Goal: Task Accomplishment & Management: Complete application form

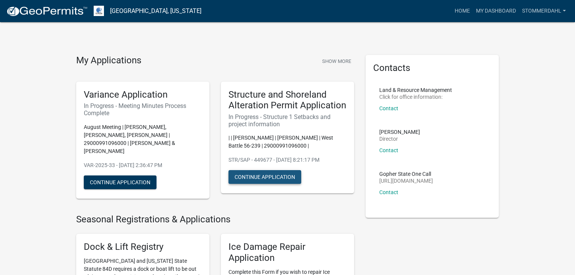
click at [261, 184] on button "Continue Application" at bounding box center [265, 177] width 73 height 14
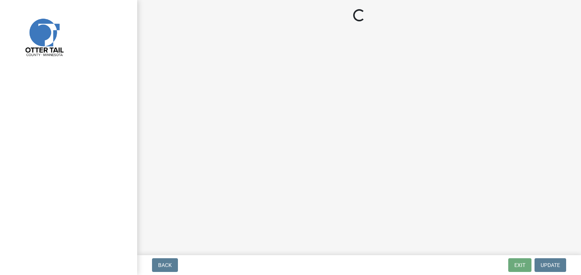
select select "c185e313-3403-4239-bd61-bb563c58a77a"
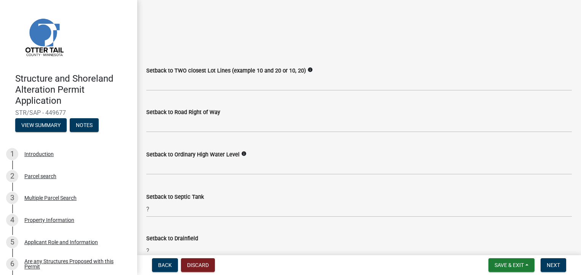
scroll to position [610, 0]
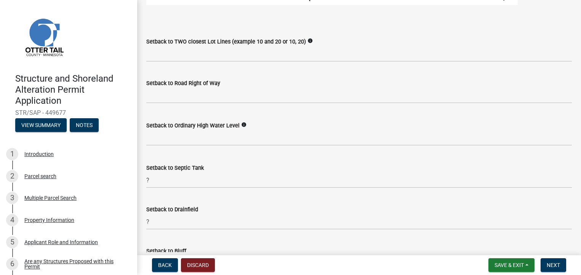
click at [307, 40] on icon "info" at bounding box center [309, 40] width 5 height 5
click at [166, 83] on label "Setback to Road Right of Way" at bounding box center [183, 83] width 74 height 5
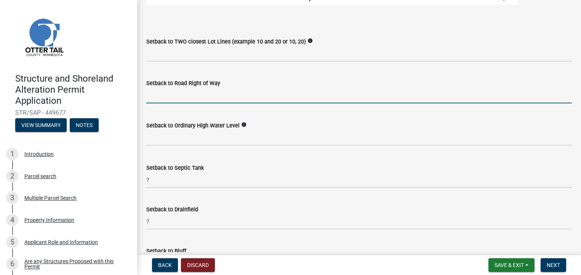
click at [173, 94] on input "text" at bounding box center [359, 96] width 426 height 16
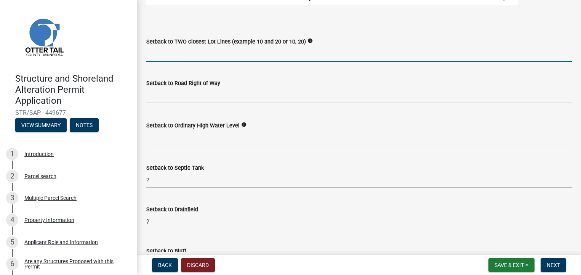
click at [157, 51] on input "Setback to TWO closest Lot Lines (example 10 and 20 or 10, 20)" at bounding box center [359, 54] width 426 height 16
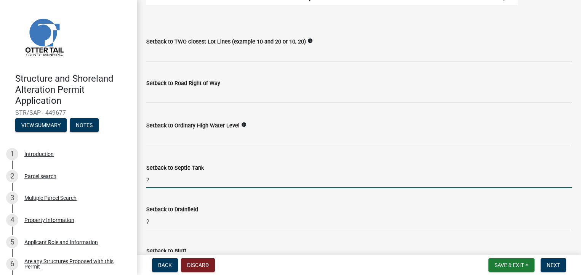
click at [157, 182] on input "?" at bounding box center [359, 180] width 426 height 16
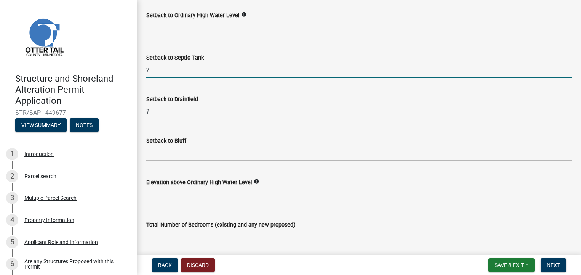
scroll to position [724, 0]
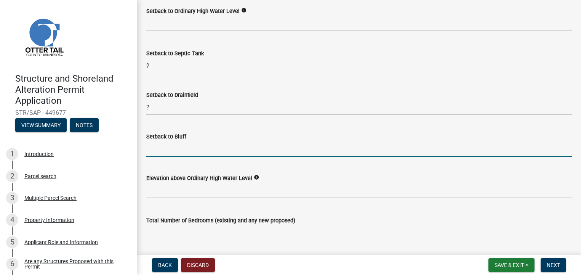
click at [155, 146] on input "Setback to Bluff" at bounding box center [359, 149] width 426 height 16
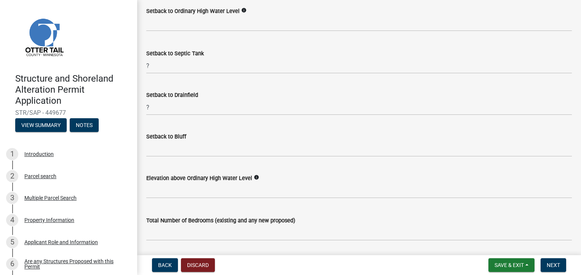
click at [254, 177] on icon "info" at bounding box center [256, 176] width 5 height 5
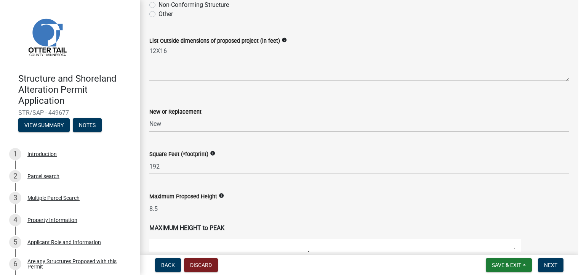
scroll to position [114, 0]
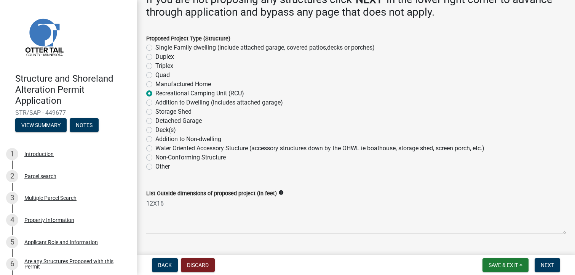
click at [155, 158] on label "Non-Conforming Structure" at bounding box center [190, 157] width 70 height 9
click at [155, 158] on input "Non-Conforming Structure" at bounding box center [157, 155] width 5 height 5
radio input "true"
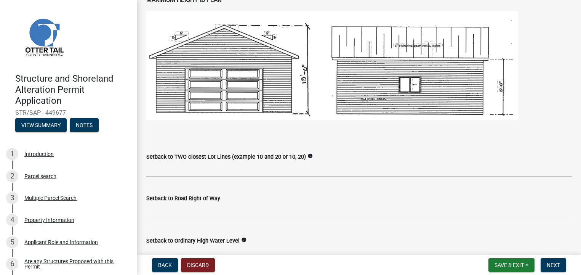
scroll to position [495, 0]
click at [307, 154] on icon "info" at bounding box center [309, 154] width 5 height 5
click at [307, 155] on icon "info" at bounding box center [309, 154] width 5 height 5
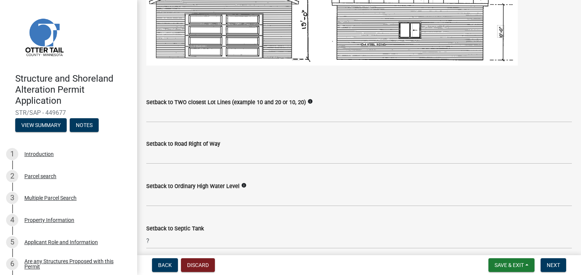
scroll to position [648, 0]
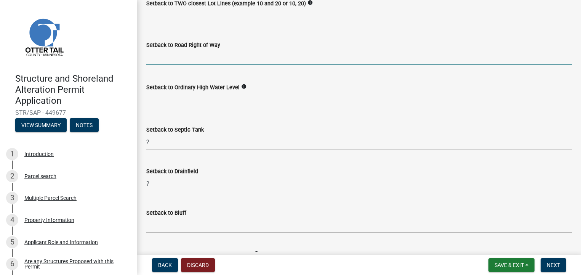
click at [176, 59] on input "text" at bounding box center [359, 58] width 426 height 16
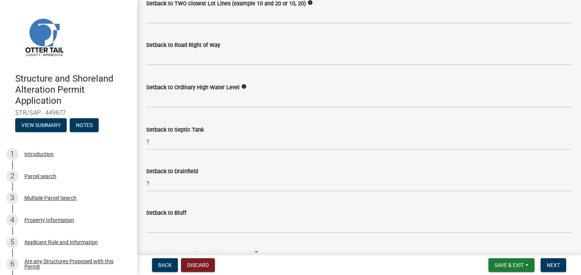
click at [241, 85] on icon "info" at bounding box center [243, 86] width 5 height 5
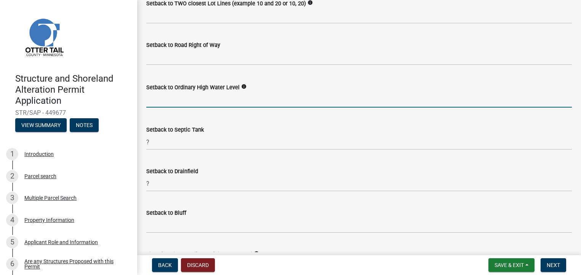
click at [153, 99] on input "text" at bounding box center [359, 100] width 426 height 16
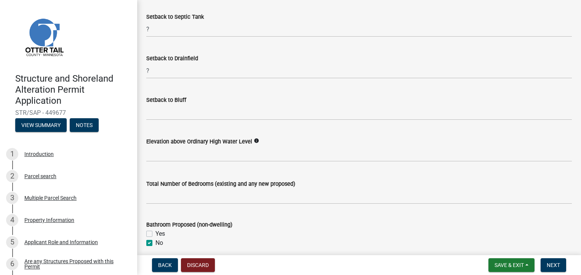
scroll to position [762, 0]
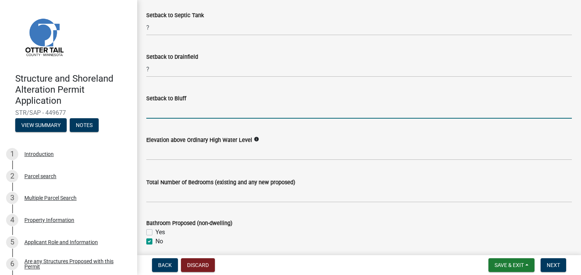
click at [157, 107] on input "Setback to Bluff" at bounding box center [359, 111] width 426 height 16
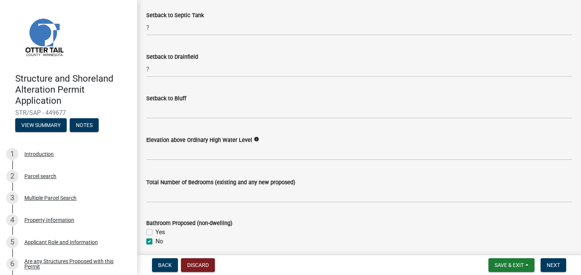
drag, startPoint x: 524, startPoint y: 173, endPoint x: 370, endPoint y: 173, distance: 153.9
click at [370, 173] on div "Total Number of Bedrooms (existing and any new proposed)" at bounding box center [359, 184] width 426 height 35
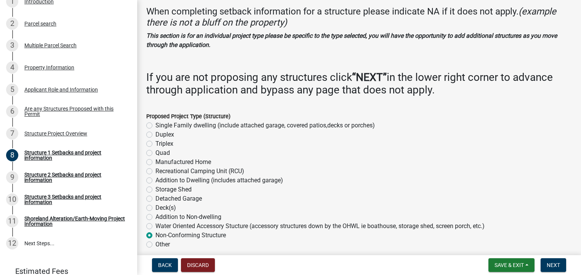
scroll to position [0, 0]
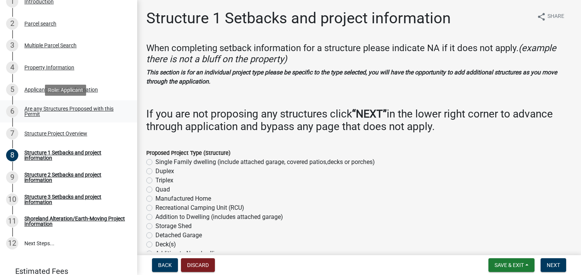
click at [34, 111] on div "Are any Structures Proposed with this Permit" at bounding box center [74, 111] width 101 height 11
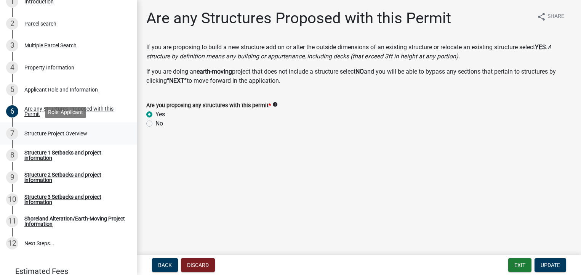
click at [38, 134] on div "Structure Project Overview" at bounding box center [55, 133] width 63 height 5
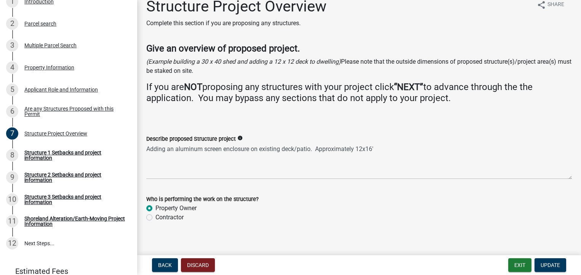
scroll to position [18, 0]
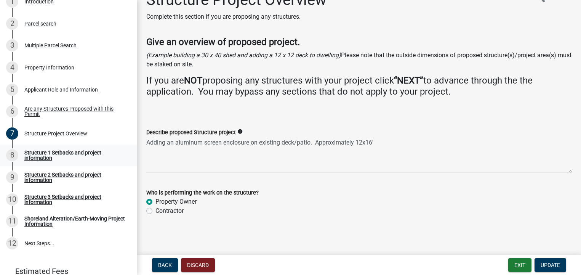
click at [29, 154] on div "Structure 1 Setbacks and project information" at bounding box center [74, 155] width 101 height 11
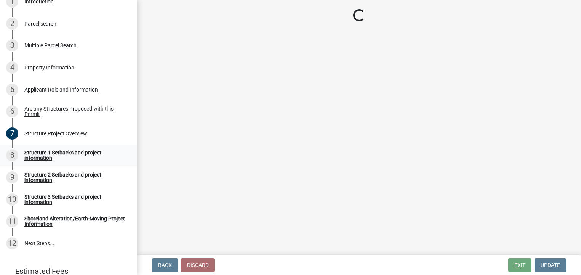
select select "c185e313-3403-4239-bd61-bb563c58a77a"
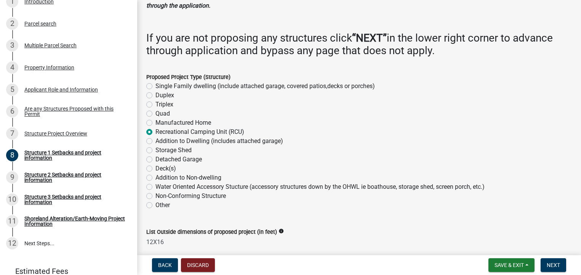
scroll to position [76, 0]
click at [155, 205] on label "Other" at bounding box center [162, 204] width 14 height 9
click at [155, 205] on input "Other" at bounding box center [157, 202] width 5 height 5
radio input "true"
click at [152, 195] on div "Non-Conforming Structure" at bounding box center [359, 195] width 426 height 9
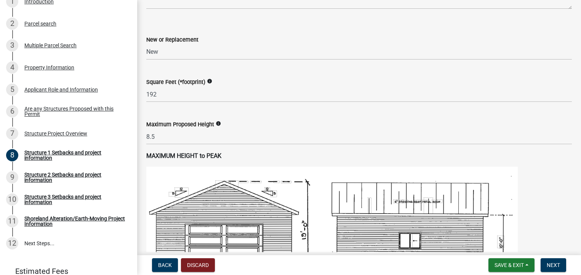
scroll to position [343, 0]
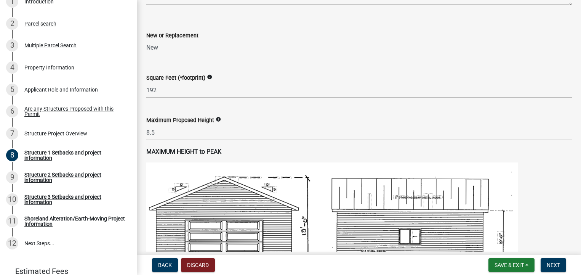
click at [209, 76] on icon "info" at bounding box center [209, 76] width 5 height 5
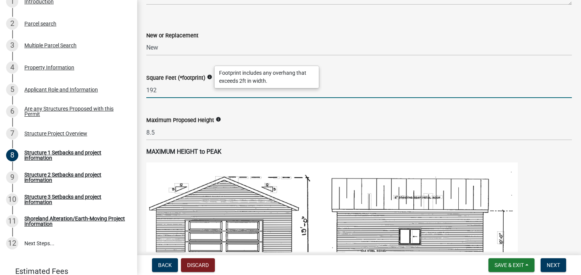
click at [204, 90] on input "192" at bounding box center [359, 90] width 426 height 16
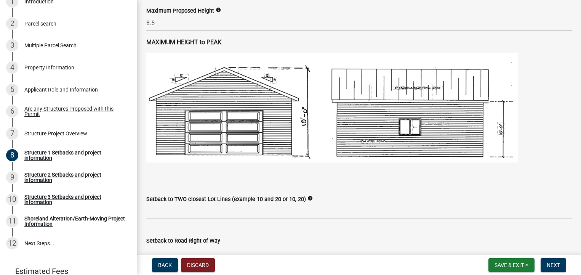
scroll to position [495, 0]
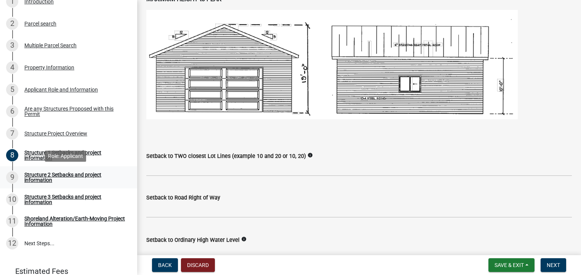
click at [39, 174] on div "Structure 2 Setbacks and project information" at bounding box center [74, 177] width 101 height 11
click at [558, 264] on span "Next" at bounding box center [553, 265] width 13 height 6
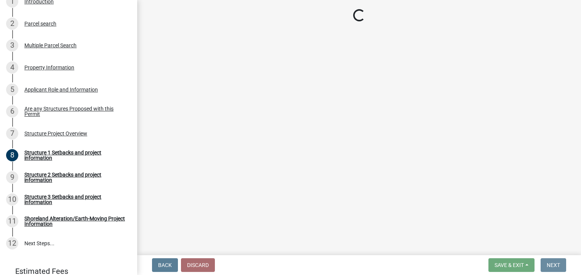
scroll to position [0, 0]
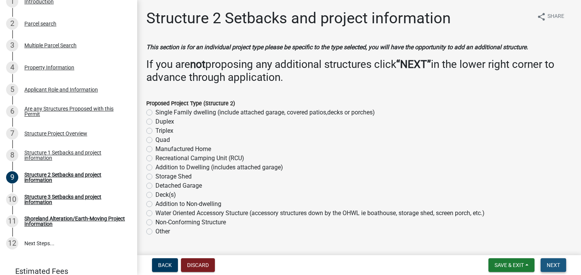
click at [560, 265] on span "Next" at bounding box center [553, 265] width 13 height 6
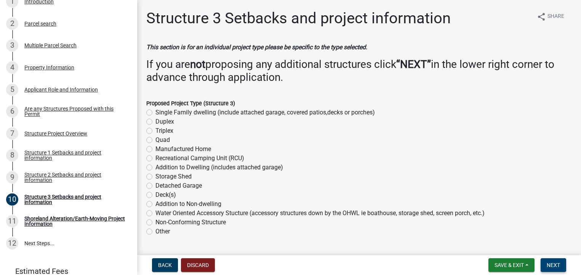
click at [559, 268] on button "Next" at bounding box center [554, 265] width 26 height 14
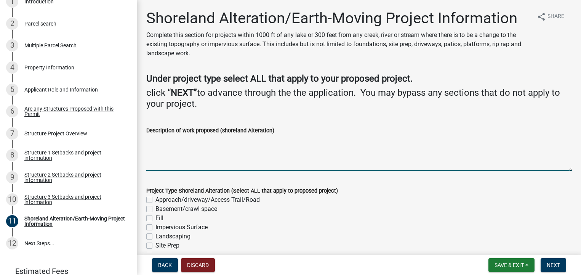
click at [163, 149] on textarea "Description of work proposed (shoreland Alteration)" at bounding box center [359, 153] width 426 height 36
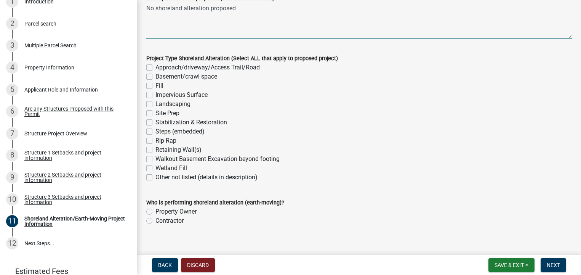
scroll to position [142, 0]
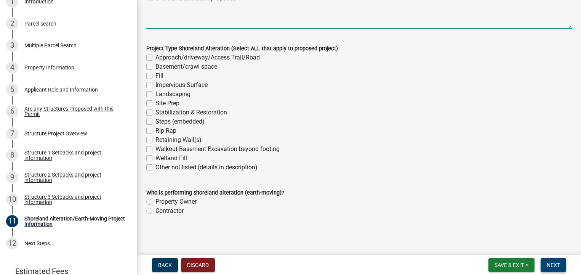
type textarea "No shoreland alteration proposed"
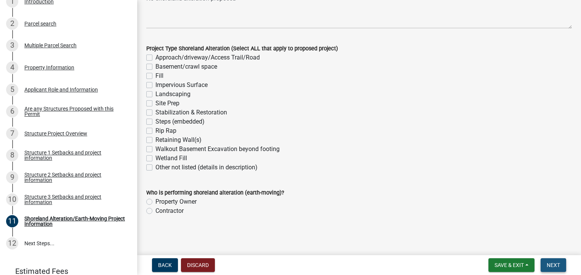
click at [555, 265] on span "Next" at bounding box center [553, 265] width 13 height 6
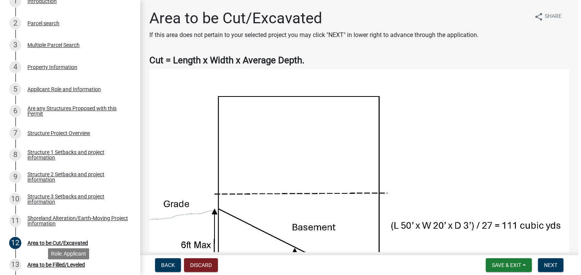
scroll to position [143, 0]
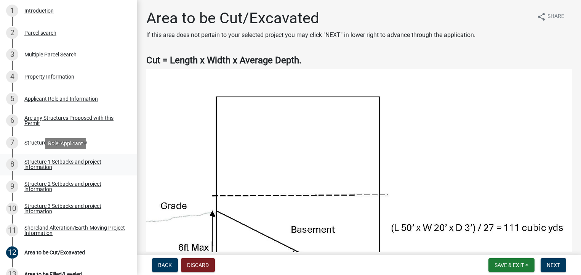
click at [39, 160] on div "Structure 1 Setbacks and project information" at bounding box center [74, 164] width 101 height 11
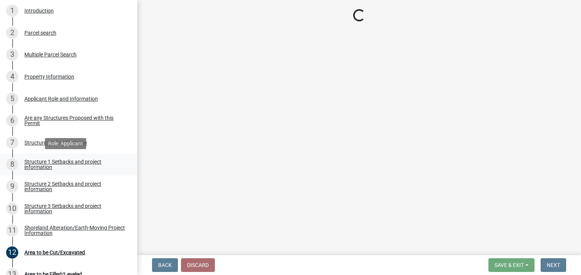
select select "c185e313-3403-4239-bd61-bb563c58a77a"
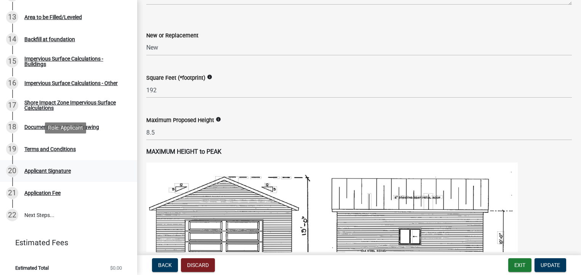
scroll to position [405, 0]
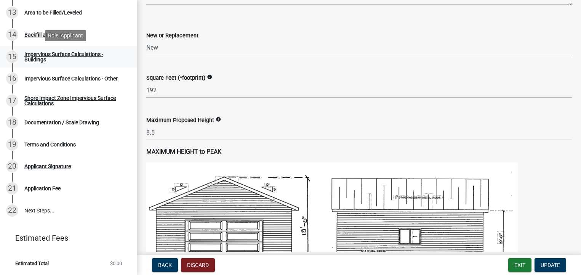
click at [33, 56] on div "Impervious Surface Calculations - Buildings" at bounding box center [74, 56] width 101 height 11
click at [32, 59] on div "Impervious Surface Calculations - Buildings" at bounding box center [74, 56] width 101 height 11
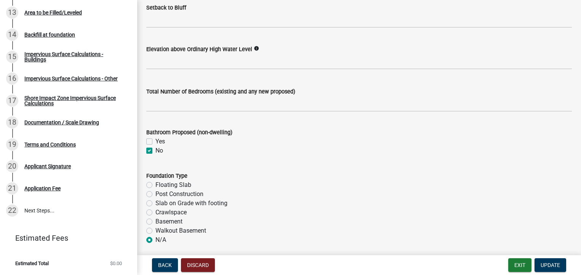
scroll to position [967, 0]
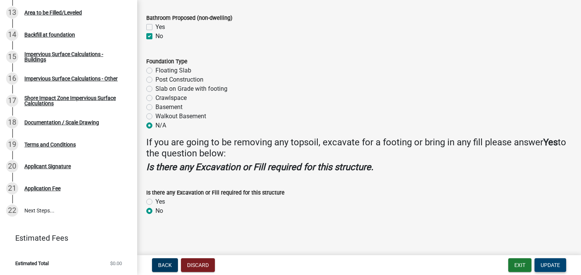
click at [554, 264] on span "Update" at bounding box center [550, 265] width 19 height 6
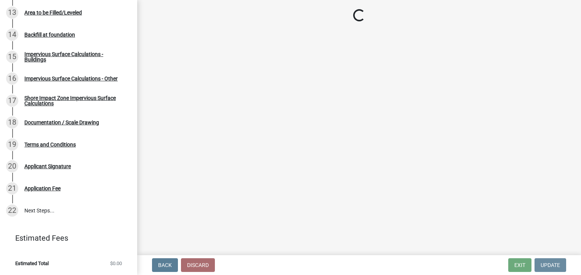
scroll to position [0, 0]
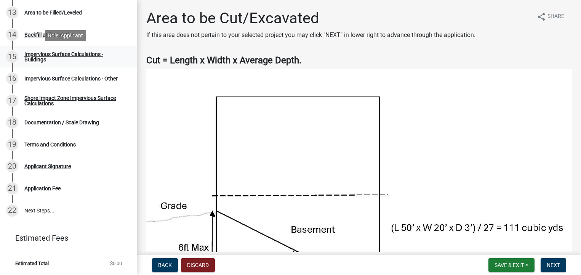
click at [33, 57] on div "Impervious Surface Calculations - Buildings" at bounding box center [74, 56] width 101 height 11
click at [563, 266] on button "Next" at bounding box center [554, 265] width 26 height 14
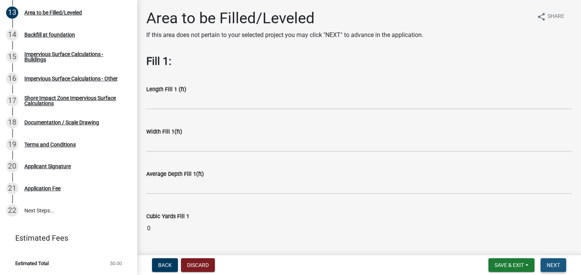
click at [554, 265] on span "Next" at bounding box center [553, 265] width 13 height 6
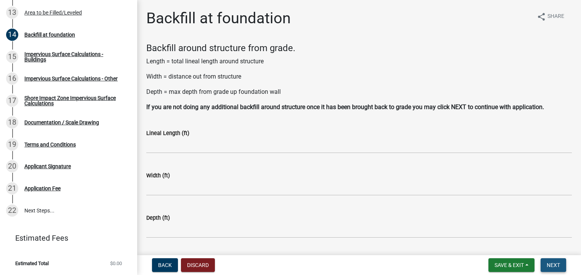
click at [554, 265] on span "Next" at bounding box center [553, 265] width 13 height 6
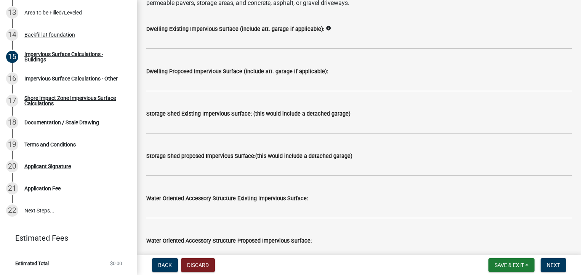
scroll to position [114, 0]
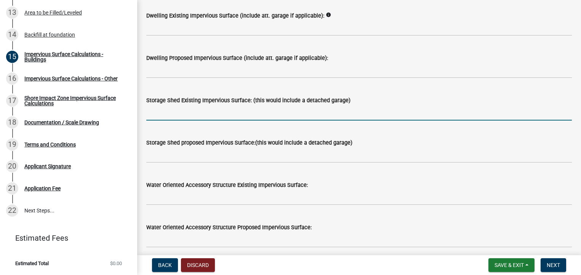
click at [166, 115] on input "text" at bounding box center [359, 113] width 426 height 16
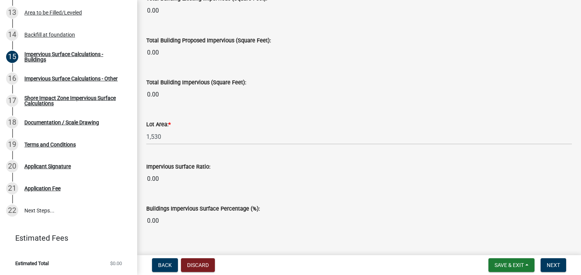
scroll to position [598, 0]
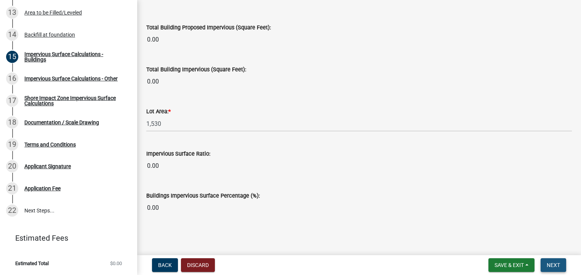
click at [556, 266] on span "Next" at bounding box center [553, 265] width 13 height 6
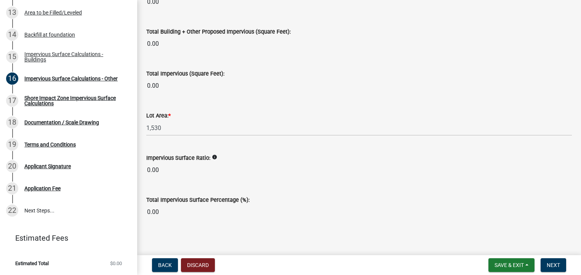
scroll to position [906, 0]
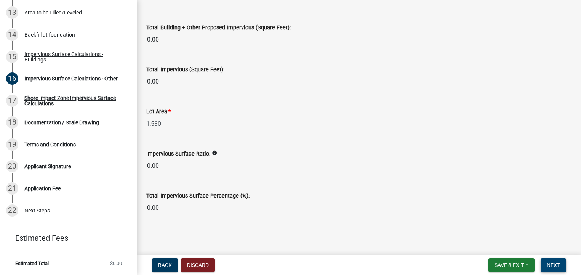
click at [553, 263] on span "Next" at bounding box center [553, 265] width 13 height 6
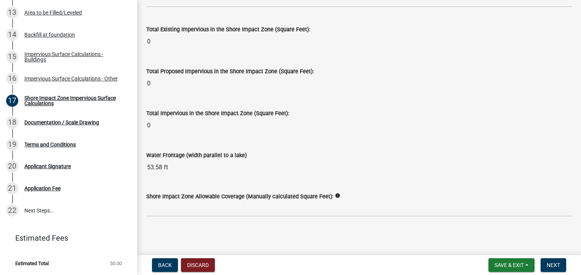
scroll to position [1006, 0]
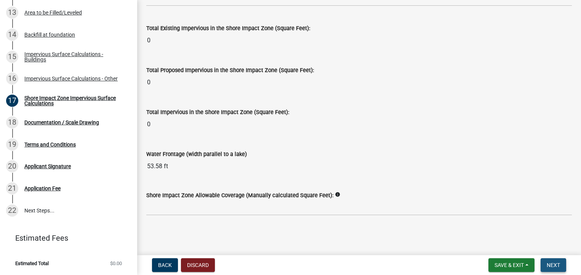
click at [559, 267] on span "Next" at bounding box center [553, 265] width 13 height 6
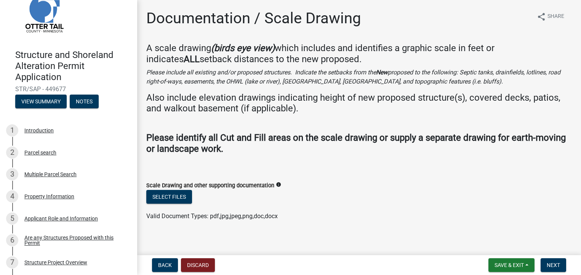
scroll to position [0, 0]
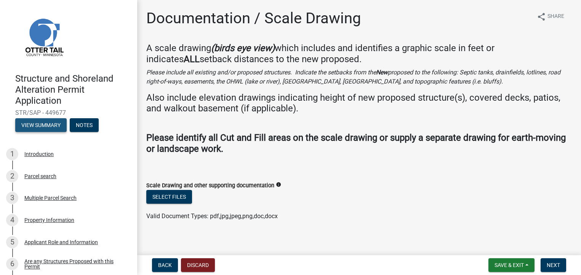
click at [45, 125] on button "View Summary" at bounding box center [40, 125] width 51 height 14
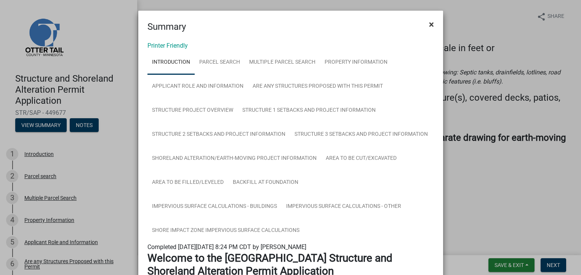
click at [429, 22] on span "×" at bounding box center [431, 24] width 5 height 11
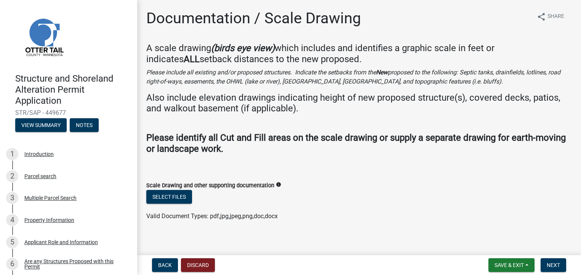
click at [100, 26] on link at bounding box center [65, 36] width 119 height 61
click at [86, 127] on button "Notes" at bounding box center [84, 125] width 29 height 14
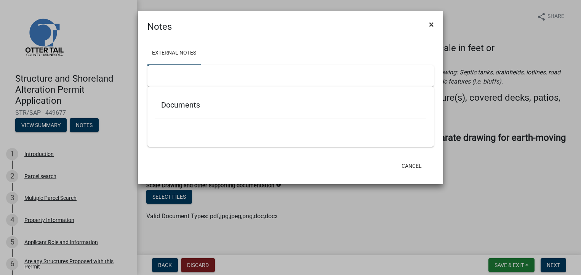
click at [431, 26] on span "×" at bounding box center [431, 24] width 5 height 11
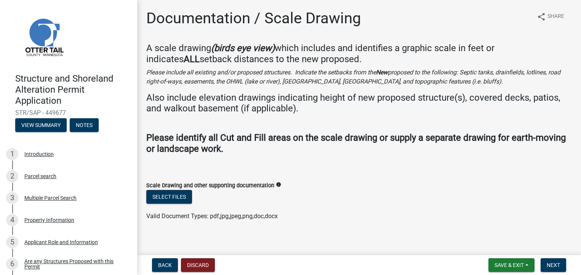
drag, startPoint x: 14, startPoint y: 19, endPoint x: 91, endPoint y: 4, distance: 78.4
click at [91, 4] on header "Structure and Shoreland Alteration Permit Application STR/SAP - 449677 View Sum…" at bounding box center [68, 70] width 137 height 140
click at [107, 44] on link at bounding box center [65, 36] width 119 height 61
click at [3, 50] on header "Structure and Shoreland Alteration Permit Application STR/SAP - 449677 View Sum…" at bounding box center [68, 70] width 137 height 140
click at [30, 153] on div "Introduction" at bounding box center [38, 153] width 29 height 5
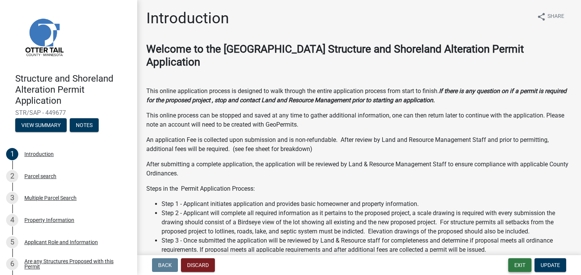
click at [519, 266] on button "Exit" at bounding box center [519, 265] width 23 height 14
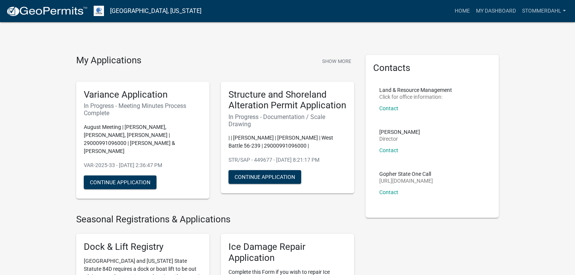
drag, startPoint x: 544, startPoint y: 11, endPoint x: 512, endPoint y: 80, distance: 76.0
click at [565, 10] on link "stommerdahl" at bounding box center [544, 11] width 50 height 14
